Goal: Information Seeking & Learning: Learn about a topic

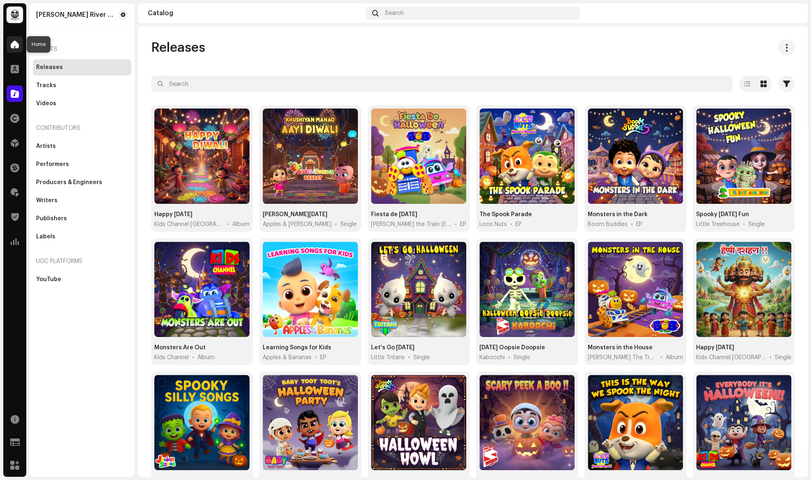
click at [16, 44] on span at bounding box center [15, 44] width 8 height 7
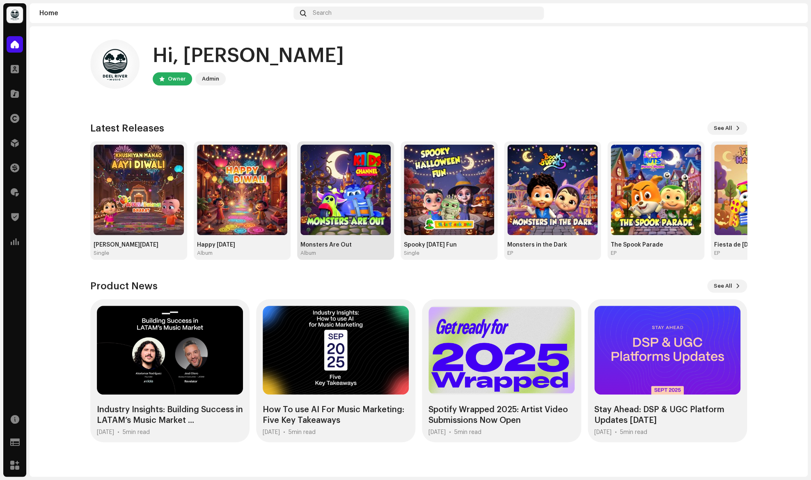
click at [336, 209] on img at bounding box center [346, 190] width 90 height 90
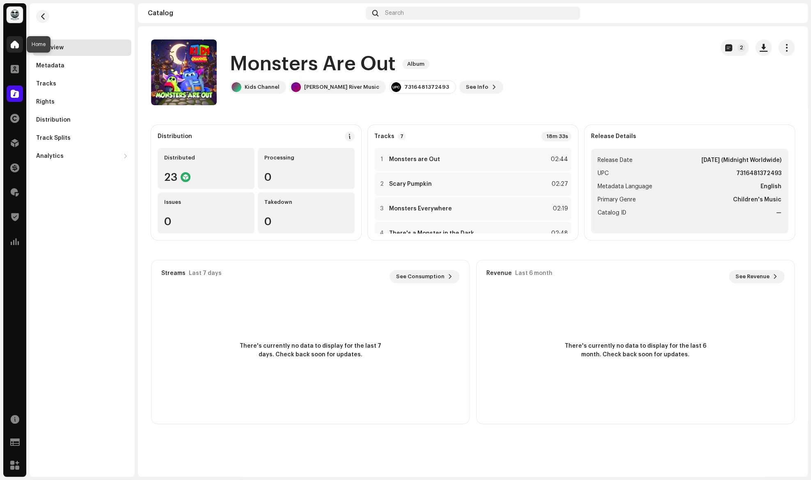
click at [19, 43] on div at bounding box center [15, 44] width 16 height 16
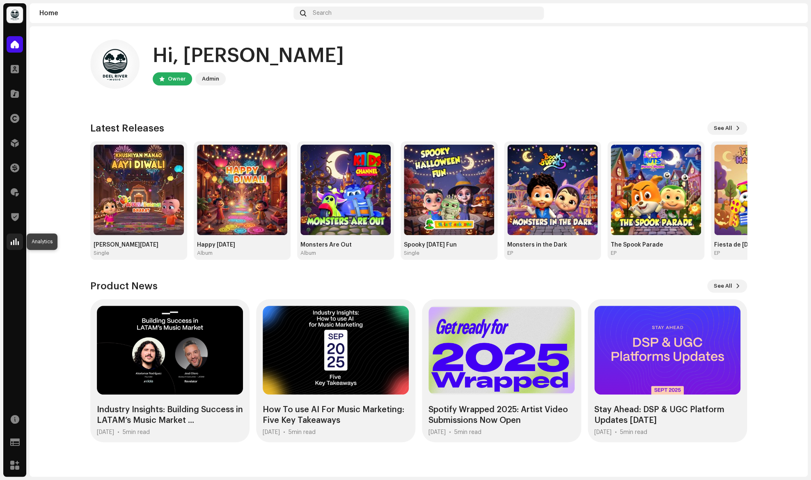
click at [19, 241] on span at bounding box center [15, 241] width 8 height 7
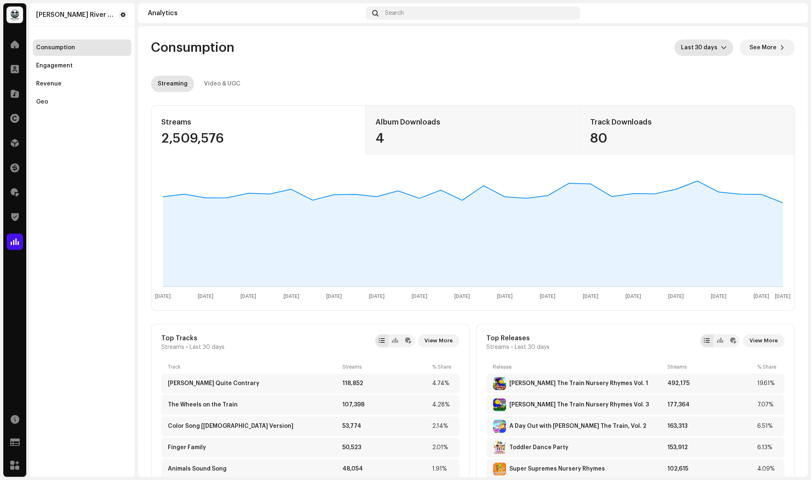
click at [726, 46] on icon "dropdown trigger" at bounding box center [724, 48] width 6 height 6
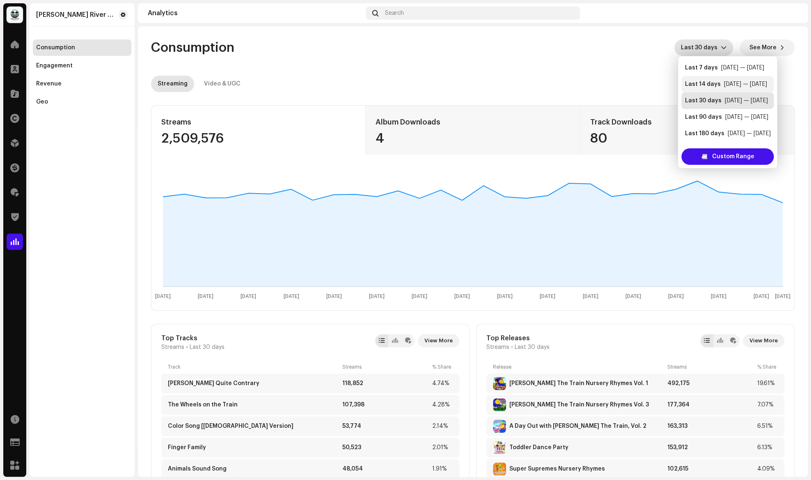
click at [714, 81] on div "Last 14 days" at bounding box center [703, 84] width 36 height 8
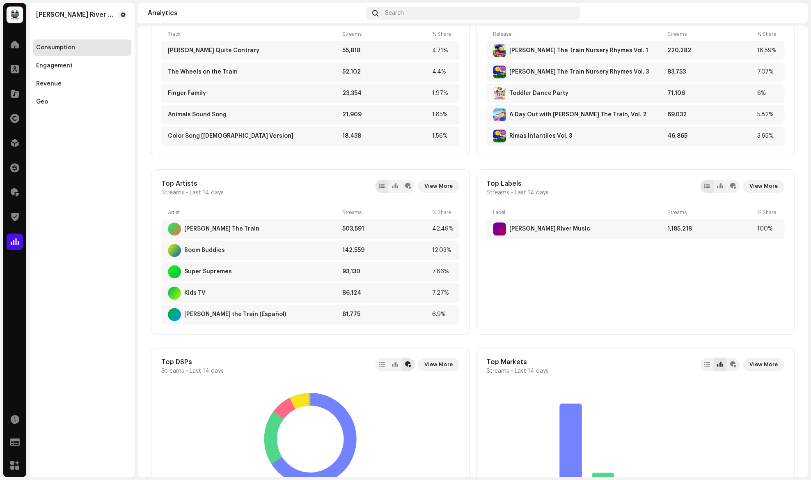
scroll to position [366, 0]
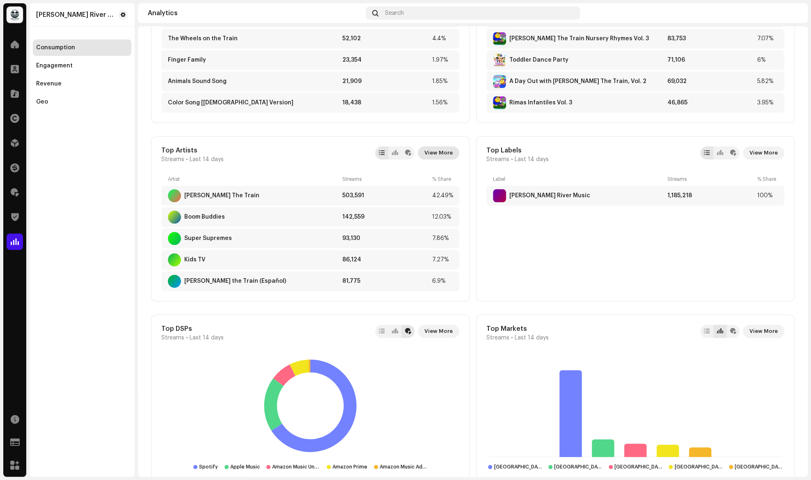
click at [444, 148] on span "View More" at bounding box center [439, 153] width 28 height 16
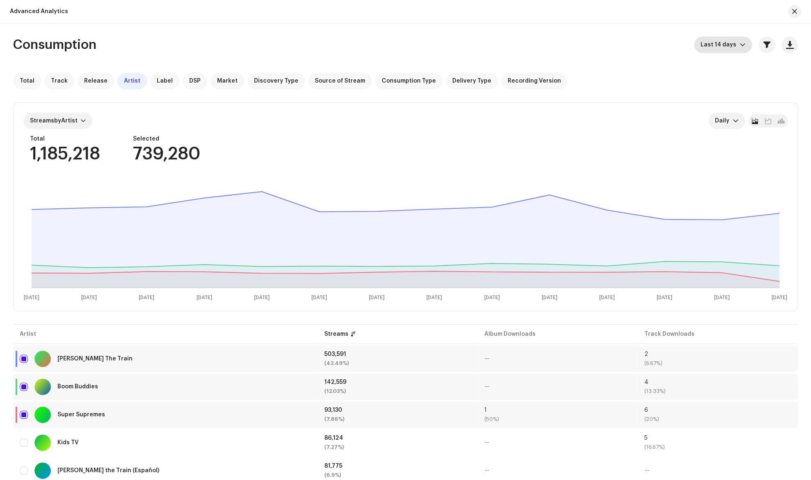
click at [747, 45] on p-select "Last 14 days" at bounding box center [723, 45] width 58 height 16
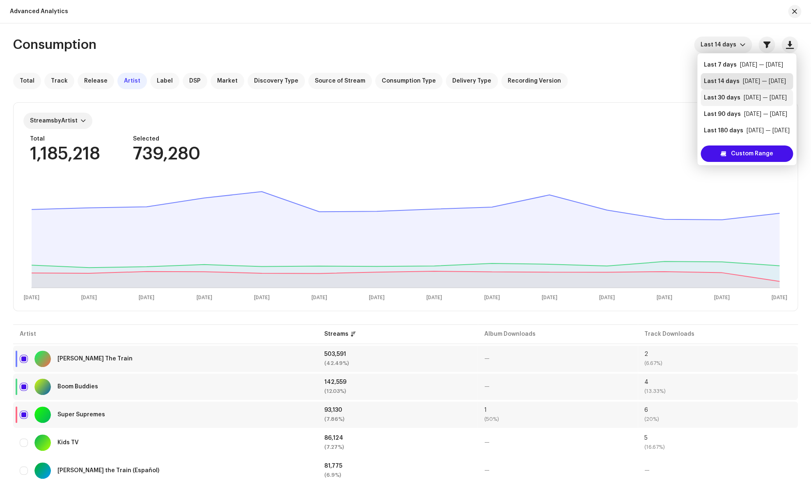
click at [733, 96] on div "Last 30 days" at bounding box center [722, 98] width 37 height 8
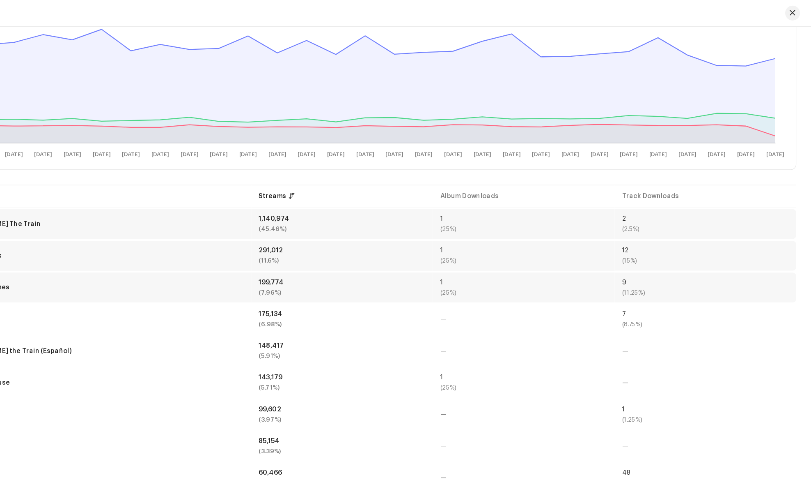
scroll to position [162, 0]
